Goal: Task Accomplishment & Management: Use online tool/utility

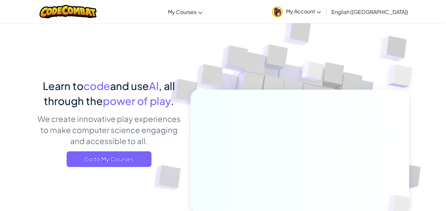
click at [324, 17] on link "My Account" at bounding box center [297, 11] width 56 height 21
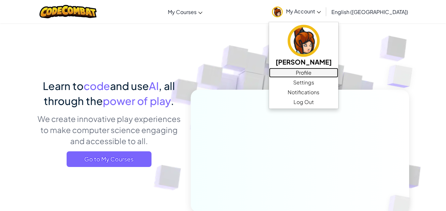
click at [337, 74] on link "Profile" at bounding box center [303, 73] width 69 height 10
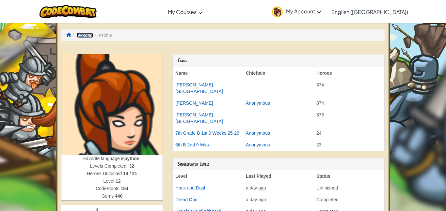
click at [88, 36] on link "Account" at bounding box center [85, 35] width 17 height 5
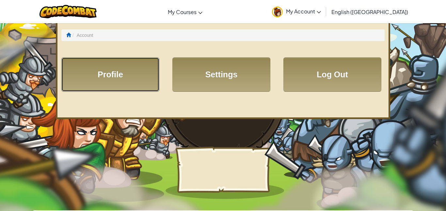
click at [124, 79] on link "Profile" at bounding box center [110, 75] width 98 height 34
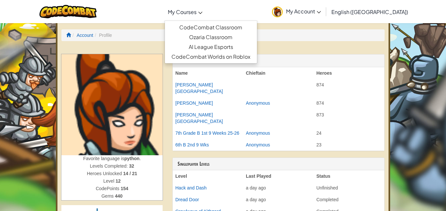
click at [190, 14] on link "My Courses" at bounding box center [185, 12] width 41 height 18
click at [229, 25] on link "CodeCombat Classroom" at bounding box center [211, 28] width 92 height 10
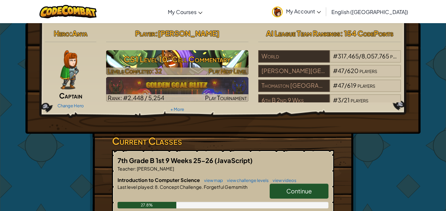
click at [162, 68] on div at bounding box center [177, 72] width 143 height 8
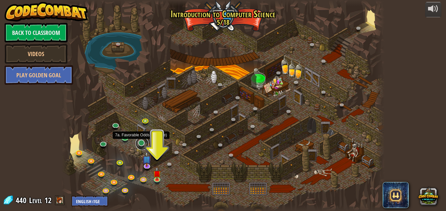
click at [142, 144] on link at bounding box center [142, 143] width 13 height 13
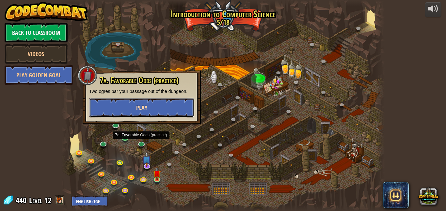
click at [140, 106] on span "Play" at bounding box center [141, 108] width 11 height 8
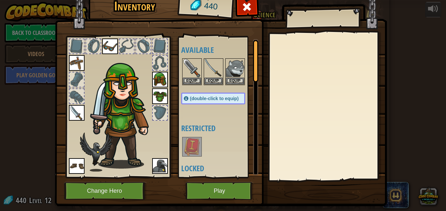
click at [210, 175] on div "Available Equip Equip Equip Equip Equip Equip Equip Equip Equip (double-click t…" at bounding box center [218, 107] width 80 height 142
click at [211, 188] on button "Play" at bounding box center [220, 191] width 68 height 18
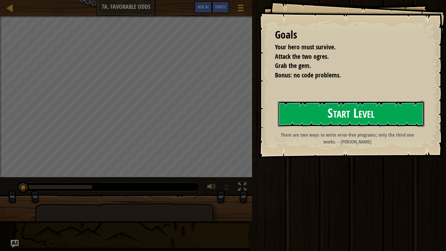
click at [309, 111] on button "Start Level" at bounding box center [351, 114] width 147 height 26
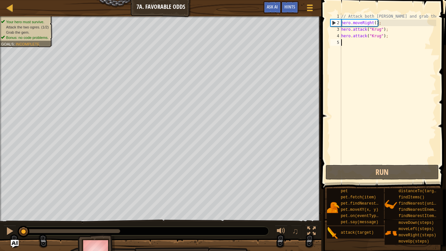
scroll to position [3, 0]
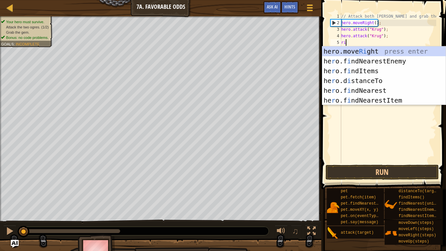
type textarea "righ"
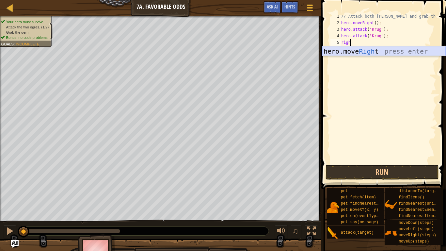
click at [411, 50] on div "hero.move Righ t press enter" at bounding box center [383, 60] width 123 height 29
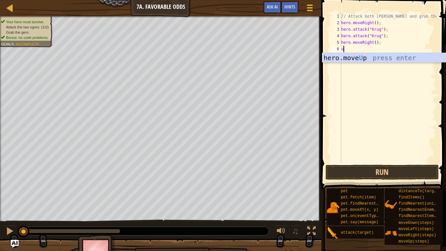
type textarea "up"
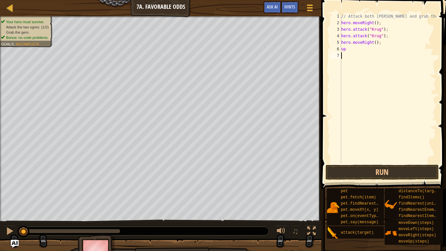
click at [357, 63] on div "// Attack both ogres and grab the gem. hero . moveRight ( ) ; hero . attack ( "…" at bounding box center [388, 94] width 96 height 163
click at [353, 52] on div "// Attack both ogres and grab the gem. hero . moveRight ( ) ; hero . attack ( "…" at bounding box center [388, 94] width 96 height 163
type textarea "up"
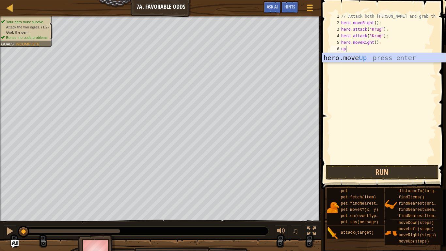
scroll to position [3, 0]
click at [358, 58] on div "hero.move Up press enter" at bounding box center [383, 67] width 123 height 29
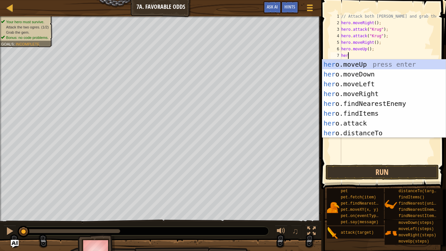
scroll to position [3, 1]
click at [367, 125] on div "her o.moveUp press enter her o.moveDown press enter her o.moveLeft press enter …" at bounding box center [383, 108] width 123 height 98
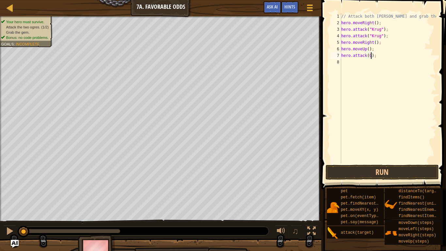
scroll to position [3, 5]
type textarea "hero.attack(Grump);"
click at [349, 66] on div "// Attack both ogres and grab the gem. hero . moveRight ( ) ; hero . attack ( "…" at bounding box center [388, 94] width 96 height 163
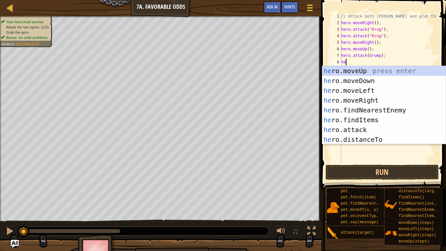
scroll to position [3, 1]
click at [362, 130] on div "her o.moveUp press enter her o.moveDown press enter her o.moveLeft press enter …" at bounding box center [383, 115] width 123 height 98
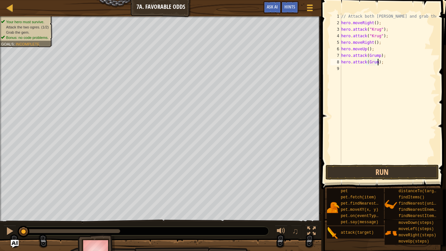
scroll to position [3, 6]
click at [399, 166] on button "Run" at bounding box center [382, 172] width 113 height 15
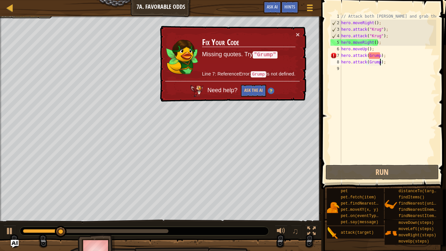
click at [381, 57] on div "// Attack both ogres and grab the gem. hero . moveRight ( ) ; hero . attack ( "…" at bounding box center [388, 94] width 96 height 163
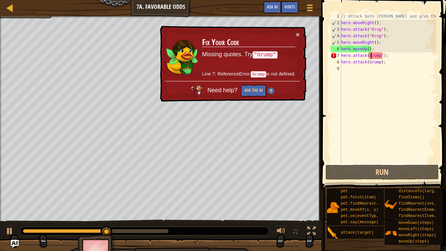
click at [370, 56] on div "// Attack both ogres and grab the gem. hero . moveRight ( ) ; hero . attack ( "…" at bounding box center [388, 94] width 96 height 163
click at [370, 58] on div "// Attack both ogres and grab the gem. hero . moveRight ( ) ; hero . attack ( "…" at bounding box center [388, 94] width 96 height 163
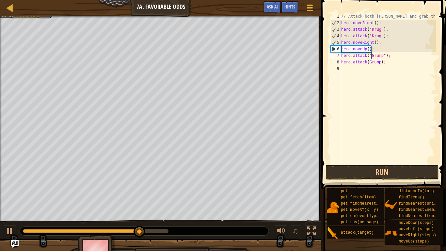
click at [368, 63] on div "// Attack both ogres and grab the gem. hero . moveRight ( ) ; hero . attack ( "…" at bounding box center [388, 94] width 96 height 163
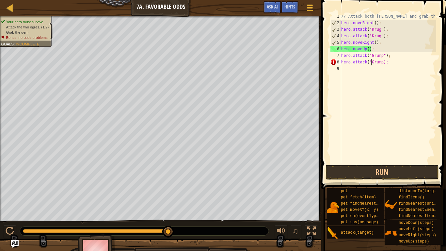
click at [383, 61] on div "// Attack both ogres and grab the gem. hero . moveRight ( ) ; hero . attack ( "…" at bounding box center [388, 94] width 96 height 163
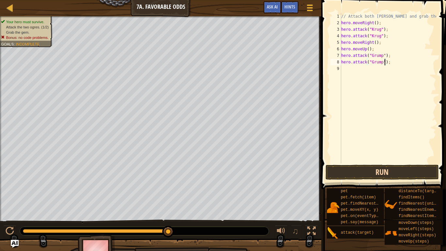
type textarea "hero.attack("Grump");"
click at [384, 168] on button "Run" at bounding box center [382, 172] width 113 height 15
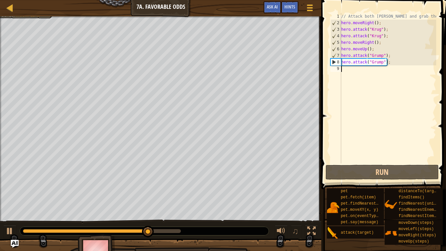
click at [349, 69] on div "// Attack both ogres and grab the gem. hero . moveRight ( ) ; hero . attack ( "…" at bounding box center [388, 94] width 96 height 163
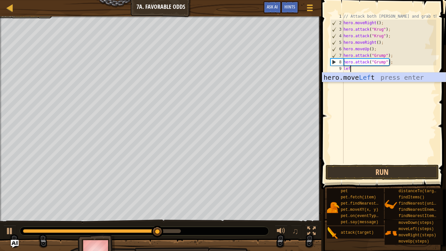
type textarea "left"
click at [346, 74] on div "hero.move Left press enter" at bounding box center [383, 87] width 123 height 29
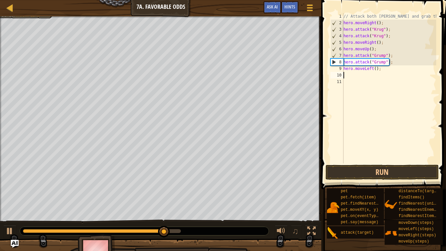
scroll to position [3, 0]
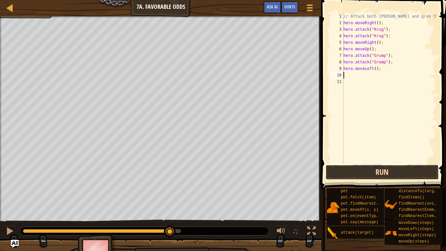
click at [395, 173] on button "Run" at bounding box center [382, 172] width 113 height 15
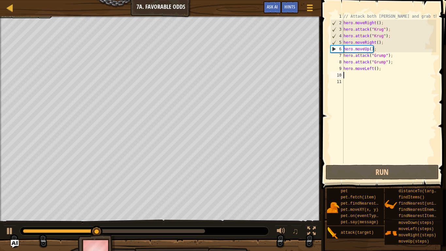
click at [375, 68] on div "// Attack both ogres and grab the gem. hero . moveRight ( ) ; hero . attack ( "…" at bounding box center [389, 94] width 94 height 163
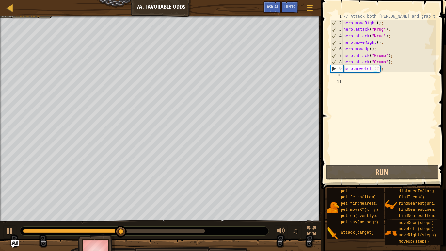
scroll to position [3, 5]
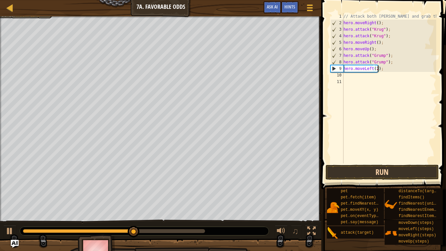
type textarea "hero.moveLeft(2);"
click at [387, 166] on button "Run" at bounding box center [382, 172] width 113 height 15
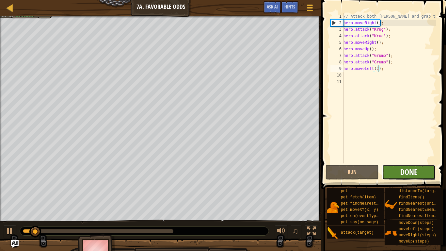
click at [400, 173] on button "Done" at bounding box center [409, 172] width 54 height 15
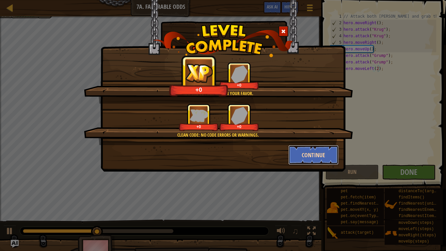
click at [305, 161] on button "Continue" at bounding box center [313, 155] width 51 height 20
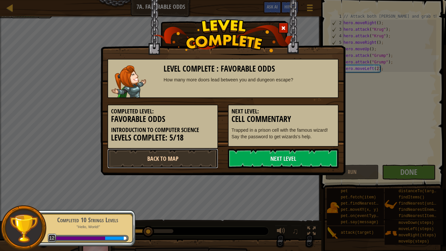
click at [190, 155] on link "Back to Map" at bounding box center [162, 159] width 111 height 20
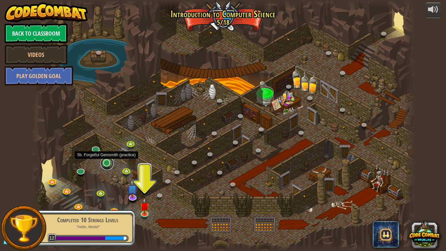
click at [106, 168] on link at bounding box center [107, 163] width 13 height 13
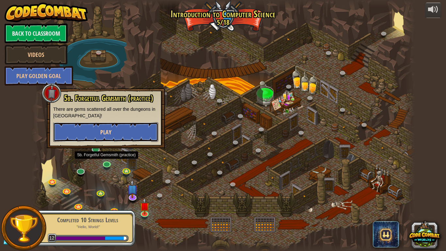
click at [139, 134] on button "Play" at bounding box center [105, 132] width 105 height 20
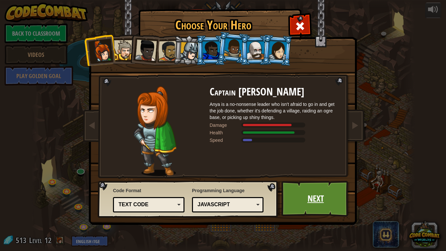
click at [315, 196] on link "Next" at bounding box center [316, 199] width 68 height 36
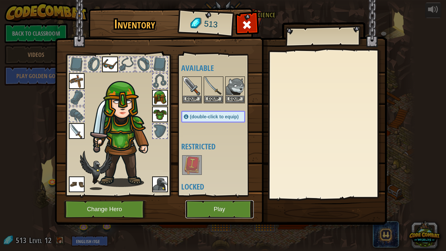
click at [205, 211] on button "Play" at bounding box center [220, 209] width 68 height 18
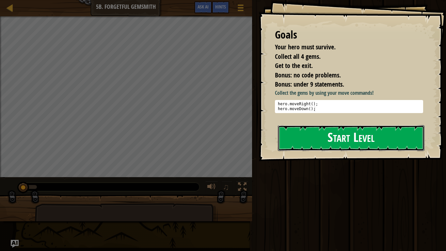
click at [315, 137] on button "Start Level" at bounding box center [351, 138] width 147 height 26
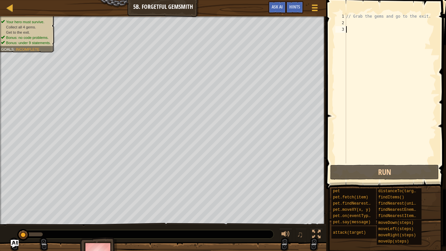
click at [377, 24] on div "// Grab the gems and go to the exit." at bounding box center [390, 94] width 91 height 163
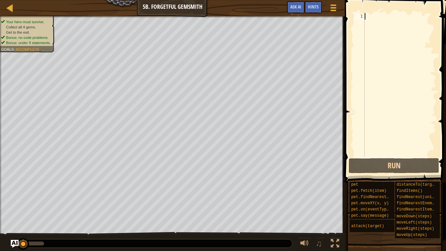
type textarea "r"
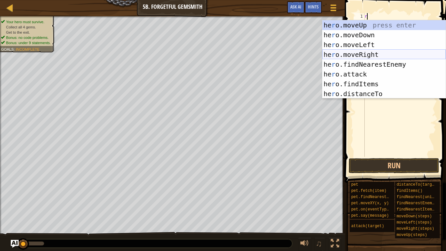
click at [377, 53] on div "he r o.moveUp press enter he r o.moveDown press enter he r o.moveLeft press ent…" at bounding box center [383, 69] width 123 height 98
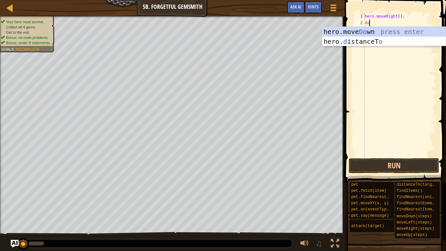
scroll to position [3, 1]
type textarea "down"
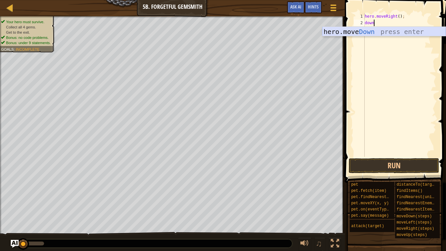
click at [393, 29] on div "hero.move Down press enter" at bounding box center [383, 41] width 123 height 29
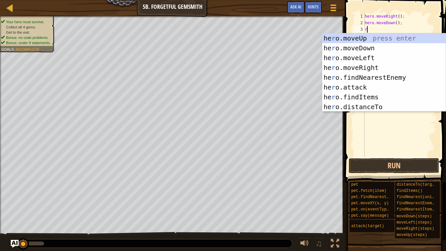
scroll to position [3, 0]
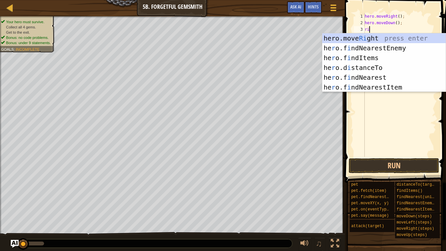
type textarea "r"
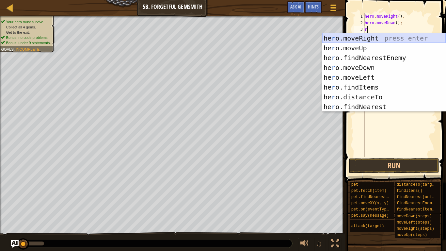
click at [382, 36] on div "he r o.moveRight press enter he r o.moveUp press enter he r o.findNearestEnemy …" at bounding box center [383, 82] width 123 height 98
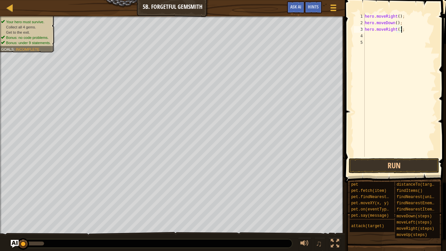
click at [401, 31] on div "hero . moveRight ( ) ; hero . moveDown ( ) ; hero . moveRight ( ) ;" at bounding box center [400, 91] width 73 height 157
type textarea "hero.moveRight()2;"
click at [381, 37] on div "hero . moveRight ( ) ; hero . moveDown ( ) ; hero . moveRight ( ) 2 ;" at bounding box center [400, 91] width 73 height 157
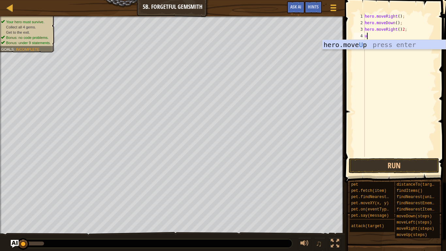
type textarea "up"
click at [388, 43] on div "hero.move Up press enter" at bounding box center [383, 54] width 123 height 29
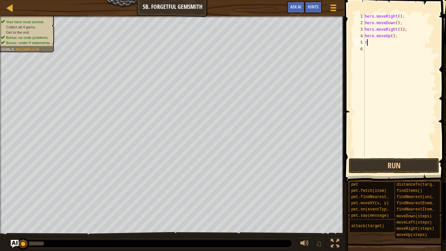
scroll to position [3, 0]
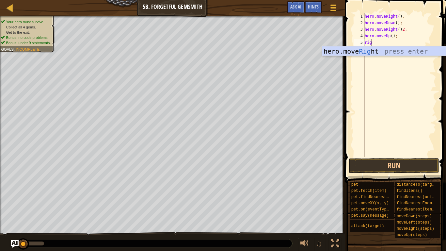
type textarea "right"
click at [397, 55] on div "hero.move Right press enter" at bounding box center [383, 60] width 123 height 29
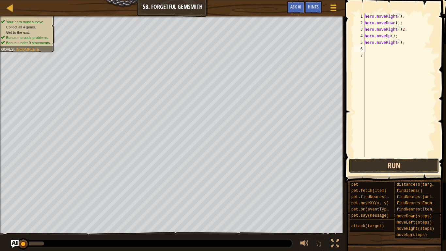
click at [391, 159] on button "Run" at bounding box center [394, 165] width 90 height 15
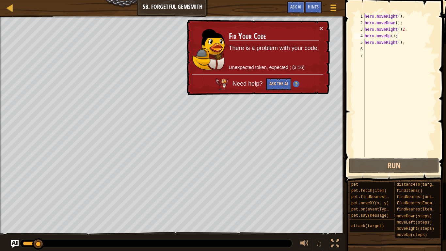
click at [399, 37] on div "hero . moveRight ( ) ; hero . moveDown ( ) ; hero . moveRight ( ) 2 ; hero . mo…" at bounding box center [400, 91] width 73 height 157
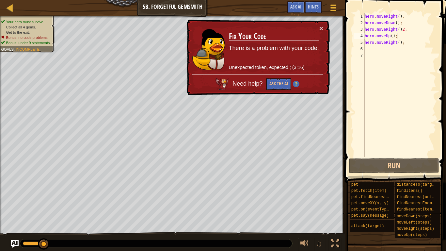
click at [403, 31] on div "hero . moveRight ( ) ; hero . moveDown ( ) ; hero . moveRight ( ) 2 ; hero . mo…" at bounding box center [400, 91] width 73 height 157
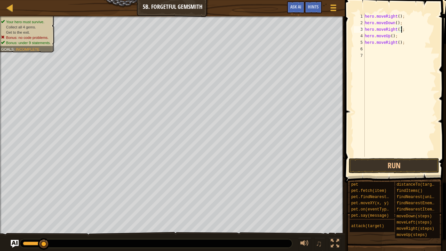
click at [400, 31] on div "hero . moveRight ( ) ; hero . moveDown ( ) ; hero . moveRight ( ) ; hero . move…" at bounding box center [400, 91] width 73 height 157
click at [397, 37] on div "hero . moveRight ( ) ; hero . moveDown ( ) ; hero . moveRight ( 2 ) ; hero . mo…" at bounding box center [400, 91] width 73 height 157
type textarea "hero.move"
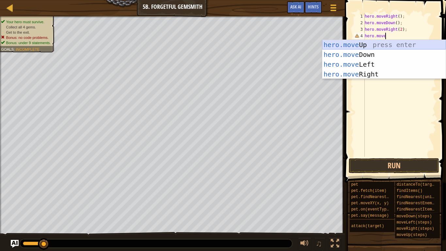
click at [398, 45] on div "hero.move Up press enter hero.move Down press enter hero.move Left press enter …" at bounding box center [383, 69] width 123 height 59
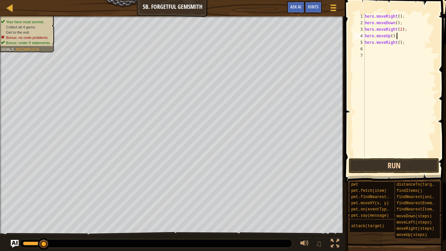
type textarea "hero.moveUp();"
click at [404, 167] on button "Run" at bounding box center [394, 165] width 90 height 15
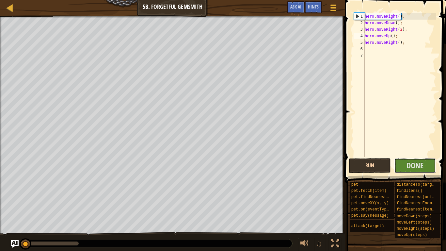
click at [404, 167] on button "Done" at bounding box center [415, 165] width 42 height 15
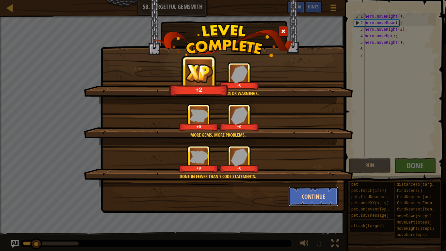
click at [298, 191] on button "Continue" at bounding box center [313, 197] width 51 height 20
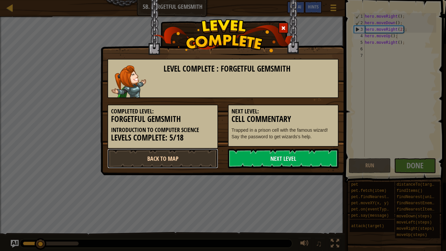
click at [174, 160] on link "Back to Map" at bounding box center [162, 159] width 111 height 20
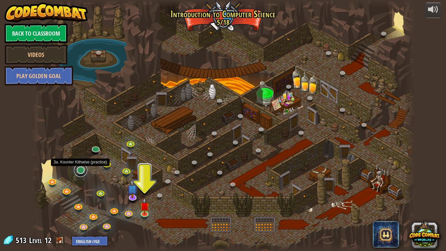
click at [81, 172] on link at bounding box center [80, 170] width 13 height 13
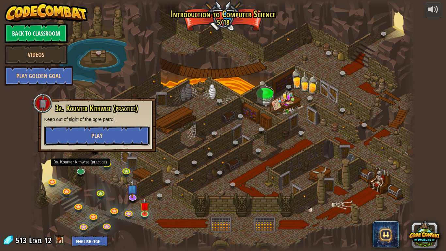
click at [102, 129] on button "Play" at bounding box center [96, 136] width 105 height 20
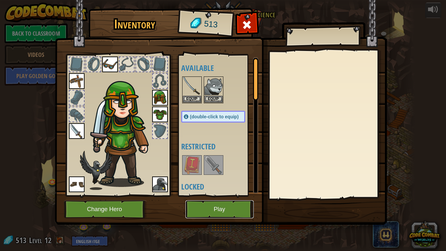
click at [218, 211] on button "Play" at bounding box center [220, 209] width 68 height 18
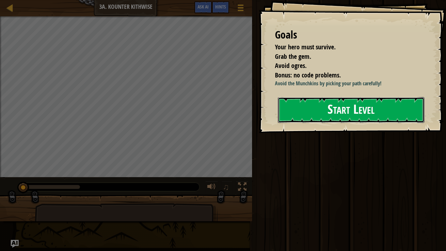
click at [294, 120] on button "Start Level" at bounding box center [351, 110] width 147 height 26
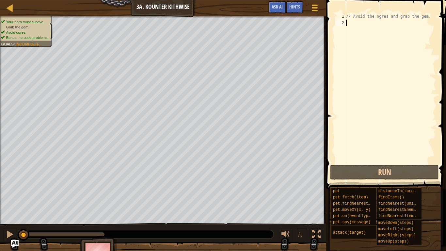
scroll to position [3, 0]
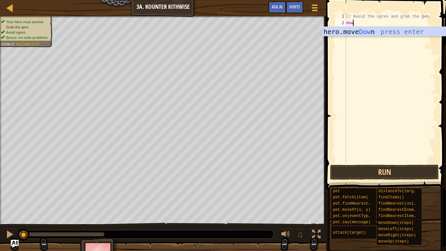
type textarea "down"
click at [350, 34] on div "hero.move Down press enter" at bounding box center [383, 41] width 123 height 29
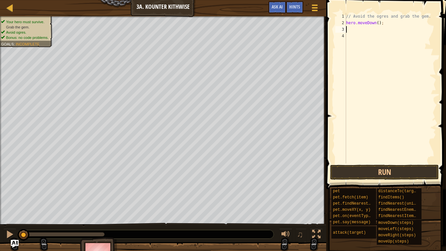
click at [379, 22] on div "// Avoid the ogres and grab the gem. hero . moveDown ( ) ;" at bounding box center [390, 94] width 91 height 163
type textarea "hero.moveDown(4);"
click at [366, 29] on div "// Avoid the ogres and grab the gem. hero . moveDown ( 4 ) ;" at bounding box center [390, 94] width 91 height 163
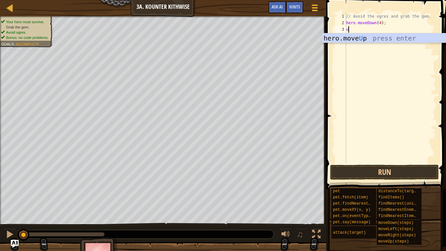
type textarea "up"
click at [358, 39] on div "hero.move Up press enter" at bounding box center [383, 47] width 123 height 29
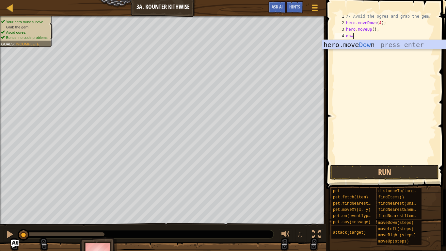
type textarea "down"
click at [359, 43] on div "hero.move Down press enter" at bounding box center [383, 54] width 123 height 29
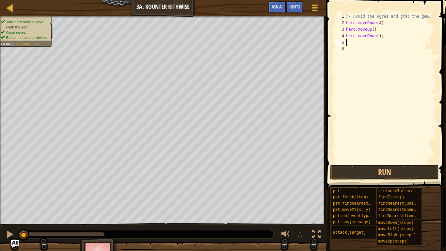
scroll to position [3, 0]
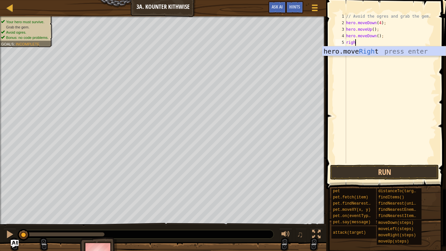
type textarea "right"
click at [364, 52] on div "hero.move Right press enter" at bounding box center [383, 60] width 123 height 29
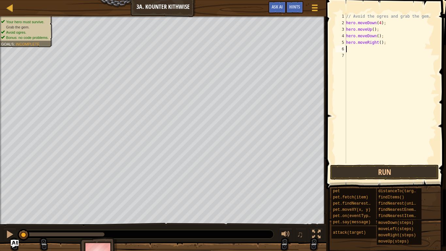
type textarea "up"
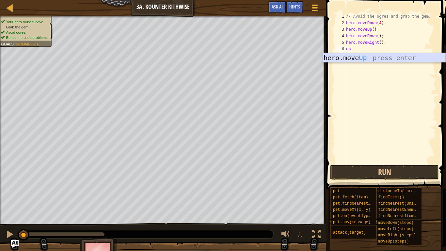
click at [365, 58] on div "hero.move Up press enter" at bounding box center [383, 67] width 123 height 29
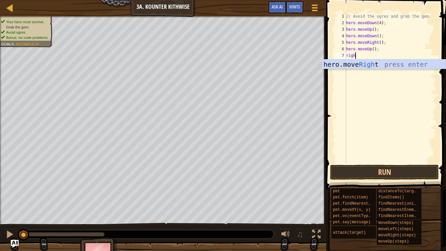
type textarea "right"
click at [374, 66] on div "hero.move Right press enter" at bounding box center [383, 73] width 123 height 29
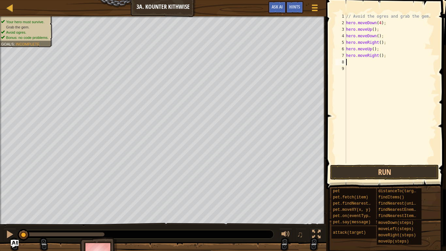
scroll to position [3, 0]
click at [396, 168] on button "Run" at bounding box center [384, 172] width 109 height 15
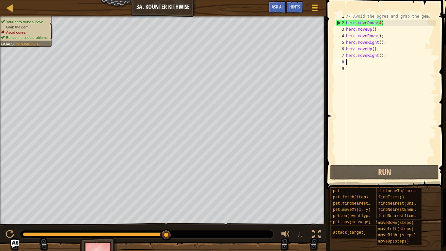
click at [381, 23] on div "// Avoid the ogres and grab the gem. hero . moveDown ( 4 ) ; hero . moveUp ( ) …" at bounding box center [390, 94] width 91 height 163
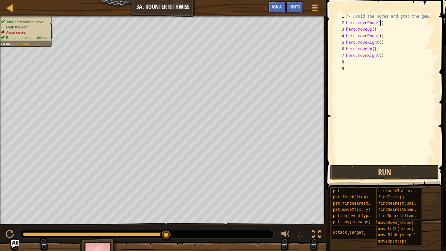
scroll to position [3, 5]
click at [388, 166] on button "Run" at bounding box center [384, 172] width 109 height 15
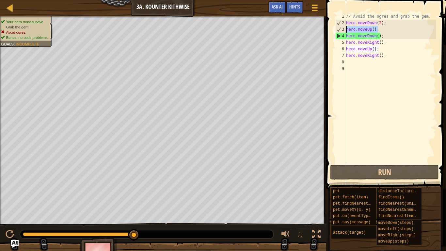
drag, startPoint x: 378, startPoint y: 31, endPoint x: 339, endPoint y: 27, distance: 39.7
click at [339, 27] on div "hero.moveDown(2); 1 2 3 4 5 6 7 8 9 // Avoid the ogres and grab the gem. hero .…" at bounding box center [385, 88] width 102 height 150
type textarea "hero.moveUp();"
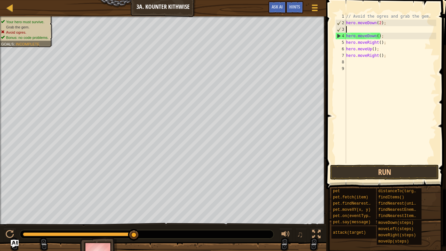
scroll to position [3, 0]
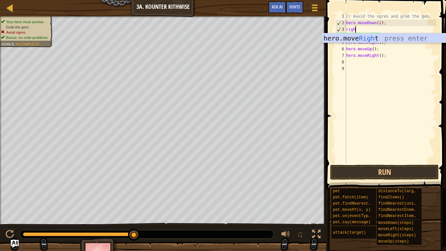
type textarea "right"
click at [376, 40] on div "hero.move Right press enter" at bounding box center [383, 47] width 123 height 29
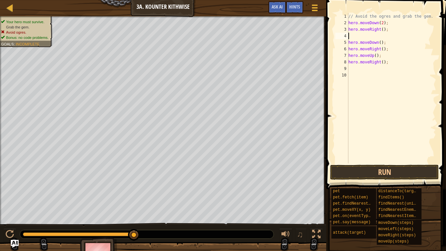
scroll to position [3, 0]
click at [405, 168] on button "Run" at bounding box center [384, 172] width 109 height 15
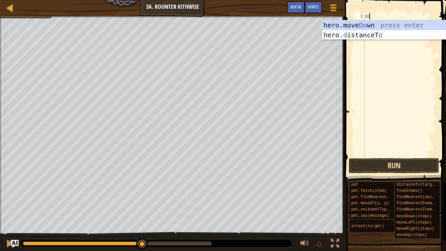
type textarea "down"
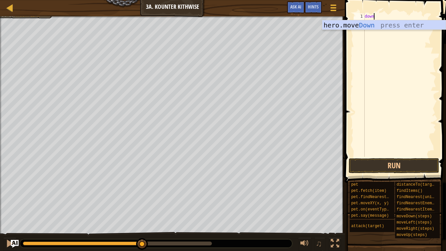
click at [393, 27] on div "hero.move Down press enter" at bounding box center [383, 34] width 123 height 29
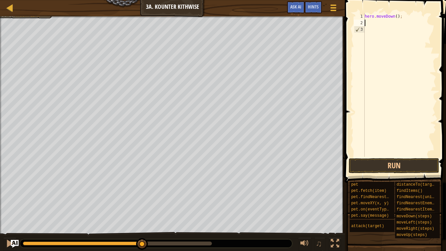
scroll to position [3, 0]
click at [398, 18] on div "hero . moveDown ( ) ;" at bounding box center [400, 91] width 73 height 157
type textarea "hero.moveDown(2);"
click at [385, 23] on div "hero . moveDown ( 2 ) ;" at bounding box center [400, 91] width 73 height 157
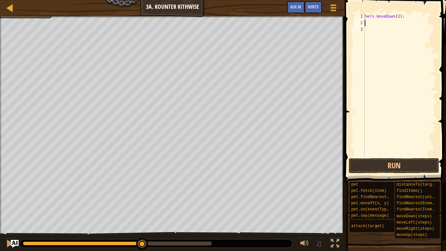
scroll to position [3, 0]
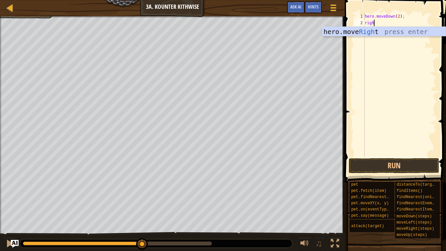
type textarea "right"
click at [392, 32] on div "hero.move Right press enter" at bounding box center [383, 41] width 123 height 29
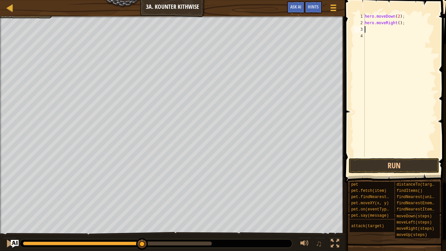
scroll to position [3, 0]
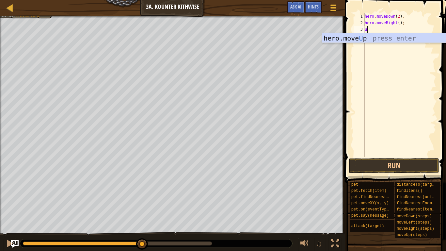
type textarea "up"
click at [375, 41] on div "hero.move Up press enter" at bounding box center [383, 47] width 123 height 29
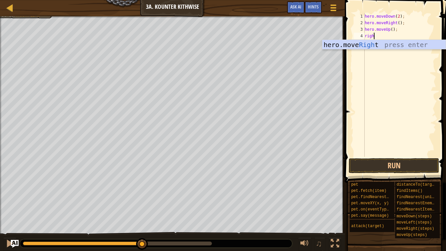
scroll to position [3, 1]
type textarea "right"
click at [352, 47] on div "hero.move Right press enter" at bounding box center [383, 54] width 123 height 29
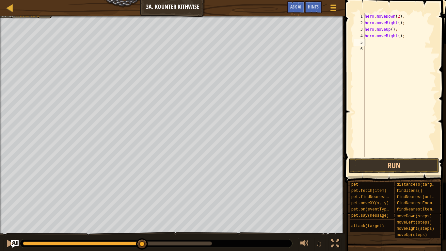
scroll to position [3, 0]
click at [392, 161] on button "Run" at bounding box center [394, 165] width 90 height 15
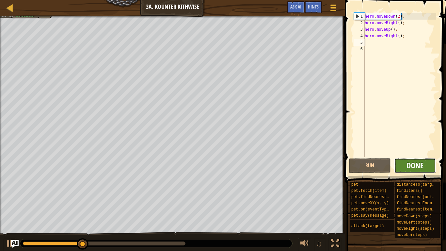
click at [423, 162] on span "Done" at bounding box center [415, 165] width 17 height 10
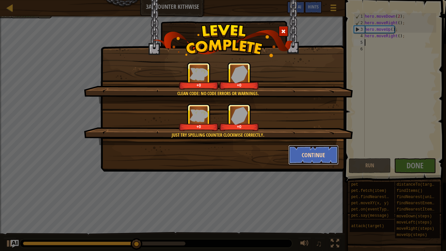
click at [306, 151] on button "Continue" at bounding box center [313, 155] width 51 height 20
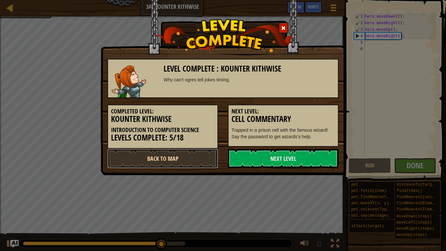
click at [176, 161] on link "Back to Map" at bounding box center [162, 159] width 111 height 20
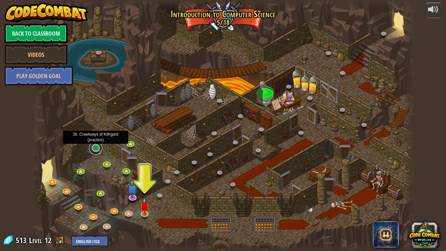
click at [94, 151] on link at bounding box center [95, 147] width 13 height 13
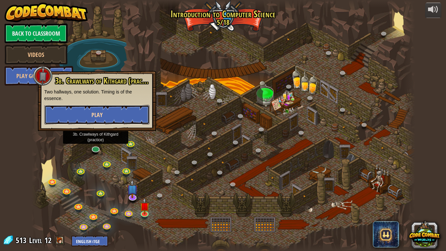
click at [131, 120] on button "Play" at bounding box center [96, 115] width 105 height 20
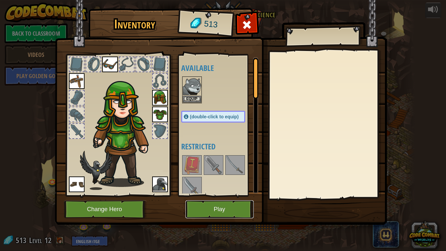
click at [246, 203] on button "Play" at bounding box center [220, 209] width 68 height 18
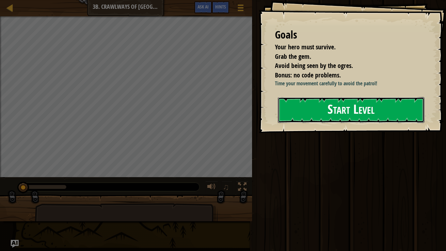
click at [353, 111] on button "Start Level" at bounding box center [351, 110] width 147 height 26
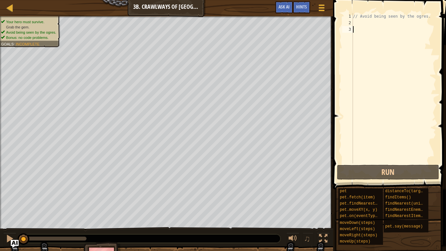
click at [360, 23] on div "// Avoid being seen by the ogres." at bounding box center [394, 94] width 85 height 163
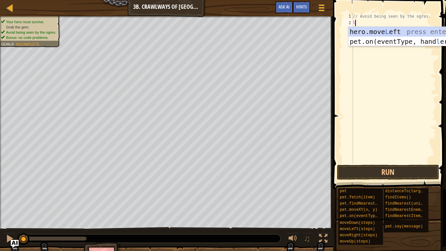
scroll to position [3, 0]
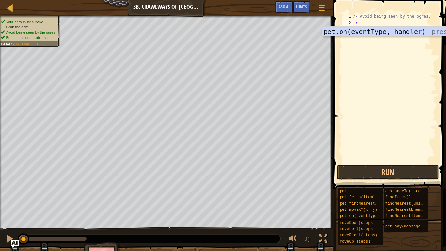
type textarea "l"
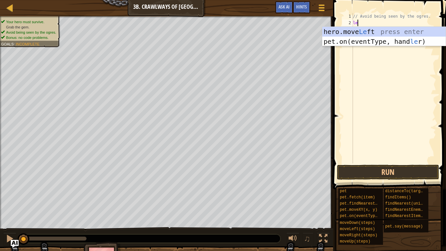
type textarea "lef"
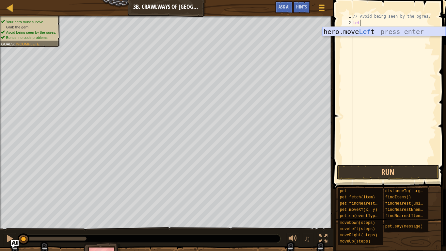
click at [375, 33] on div "hero.move Lef t press enter" at bounding box center [383, 41] width 123 height 29
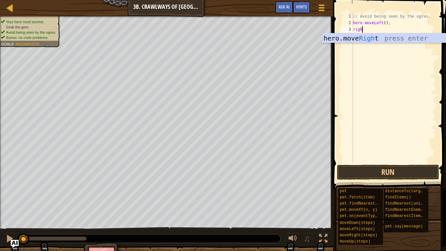
type textarea "right"
click at [387, 37] on div "hero.move Right press enter" at bounding box center [383, 47] width 123 height 29
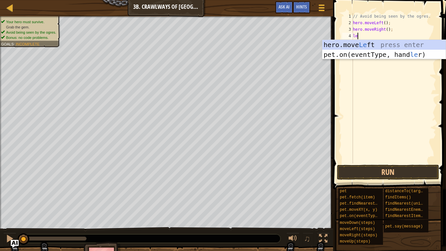
type textarea "left"
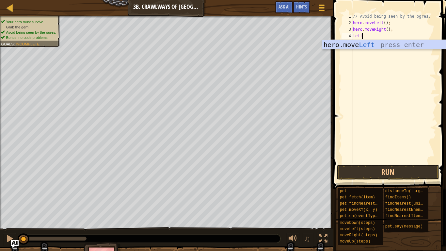
scroll to position [3, 1]
click at [381, 44] on div "hero.move Left press enter" at bounding box center [383, 54] width 123 height 29
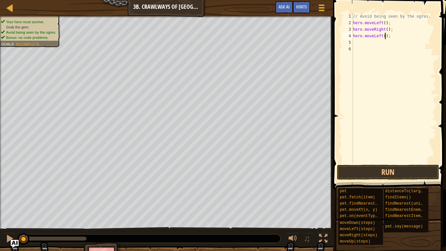
click at [385, 37] on div "// Avoid being seen by the ogres. hero . moveLeft ( ) ; hero . moveRight ( ) ; …" at bounding box center [394, 94] width 85 height 163
click at [378, 175] on button "Run" at bounding box center [388, 172] width 102 height 15
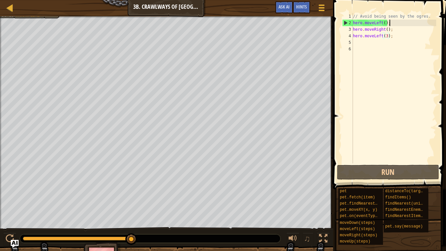
click at [391, 24] on div "// Avoid being seen by the ogres. hero . moveLeft ( ) ; hero . moveRight ( ) ; …" at bounding box center [394, 94] width 85 height 163
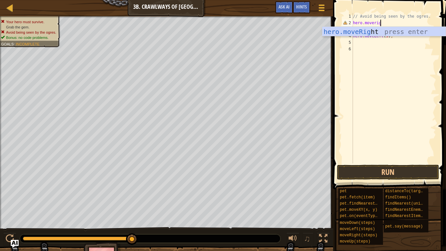
type textarea "hero.moveright"
click at [403, 33] on div "hero.moveRight press enter" at bounding box center [383, 41] width 123 height 29
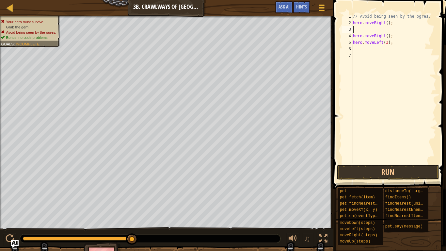
scroll to position [3, 0]
click at [411, 171] on button "Run" at bounding box center [388, 172] width 102 height 15
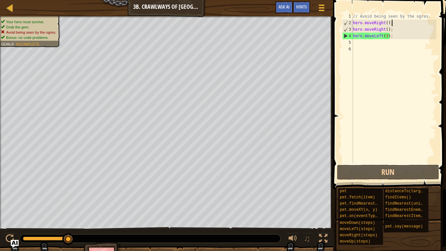
click at [383, 29] on div "// Avoid being seen by the ogres. hero . moveRight ( ) ; hero . moveRight ( ) ;…" at bounding box center [394, 94] width 85 height 163
click at [384, 30] on div "// Avoid being seen by the ogres. hero . moveRight ( ) ; hero . moveRight ( ) ;…" at bounding box center [394, 94] width 85 height 163
click at [386, 30] on div "// Avoid being seen by the ogres. hero . moveRight ( ) ; hero . moveRight ( ) ;…" at bounding box center [394, 94] width 85 height 163
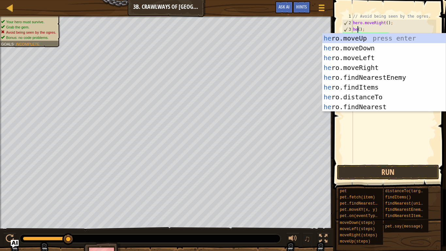
scroll to position [3, 1]
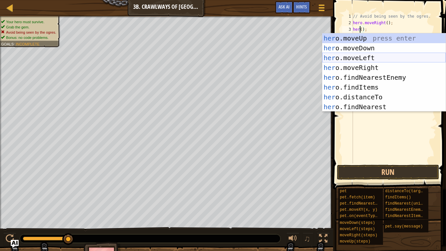
click at [389, 58] on div "her o.moveUp press enter her o.moveDown press enter her o.moveLeft press enter …" at bounding box center [383, 82] width 123 height 98
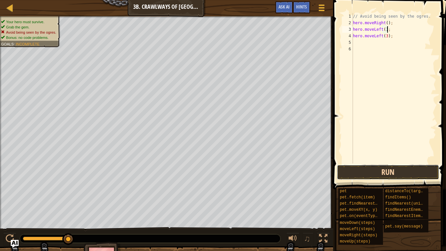
click at [394, 173] on button "Run" at bounding box center [388, 172] width 102 height 15
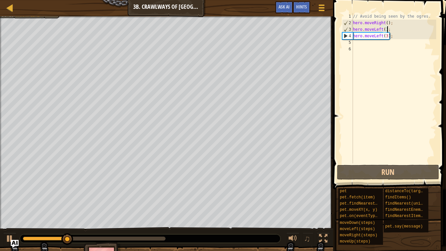
click at [400, 39] on div "// Avoid being seen by the ogres. hero . moveRight ( ) ; hero . moveLeft ( ) ; …" at bounding box center [394, 94] width 85 height 163
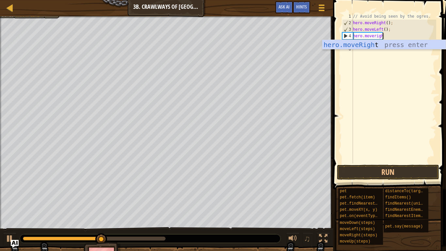
type textarea "hero.moveright"
click at [403, 43] on div "hero.moveRight press enter" at bounding box center [383, 54] width 123 height 29
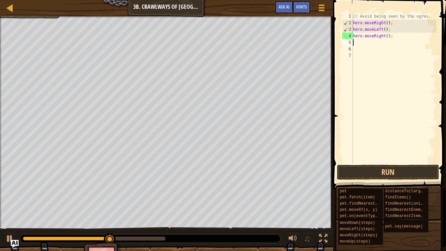
scroll to position [3, 0]
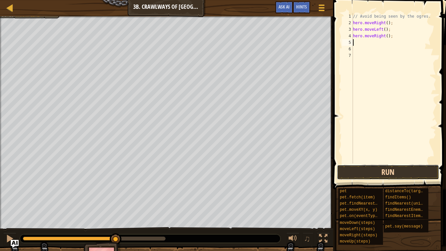
click at [385, 172] on button "Run" at bounding box center [388, 172] width 102 height 15
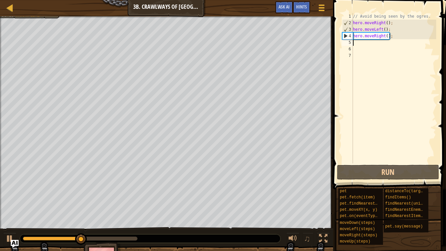
click at [386, 37] on div "// Avoid being seen by the ogres. hero . moveRight ( ) ; hero . moveLeft ( ) ; …" at bounding box center [394, 94] width 85 height 163
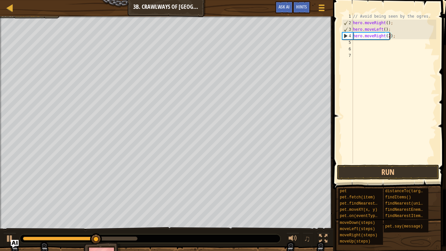
scroll to position [3, 6]
type textarea "hero.moveRight(2);"
click at [407, 168] on button "Run" at bounding box center [388, 172] width 102 height 15
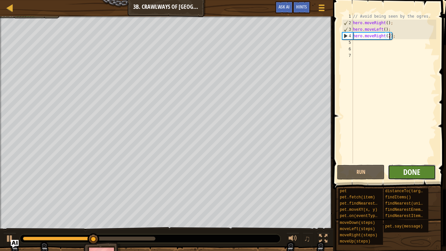
click at [411, 168] on span "Done" at bounding box center [411, 172] width 17 height 10
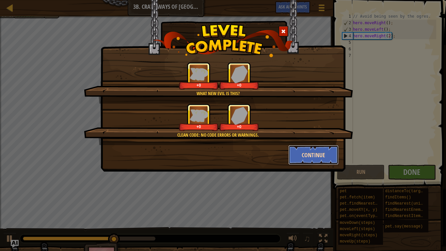
click at [322, 153] on button "Continue" at bounding box center [313, 155] width 51 height 20
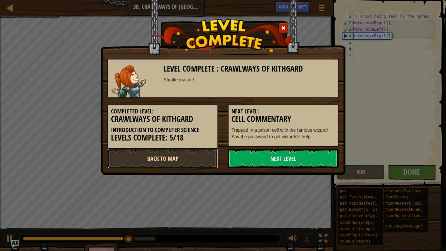
click at [149, 165] on link "Back to Map" at bounding box center [162, 159] width 111 height 20
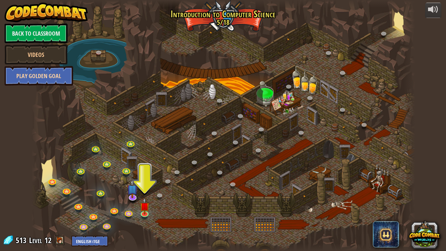
click at [27, 82] on link "Play Golden Goal" at bounding box center [39, 76] width 69 height 20
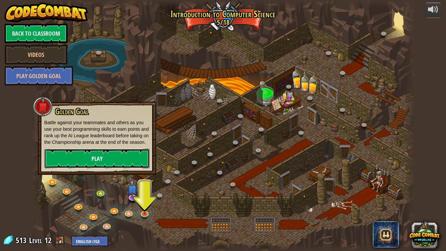
click at [90, 166] on link "Play" at bounding box center [96, 159] width 105 height 20
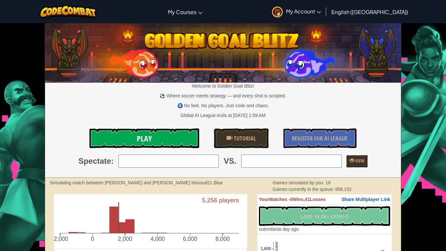
click at [122, 139] on link "Play" at bounding box center [145, 138] width 110 height 20
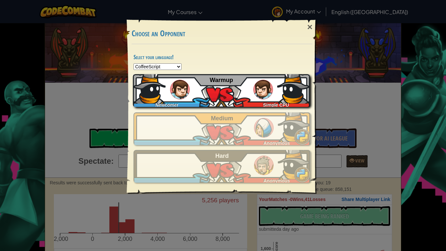
click at [207, 102] on div "Newcomer Simple CPU Warmup" at bounding box center [221, 90] width 177 height 33
